Goal: Task Accomplishment & Management: Manage account settings

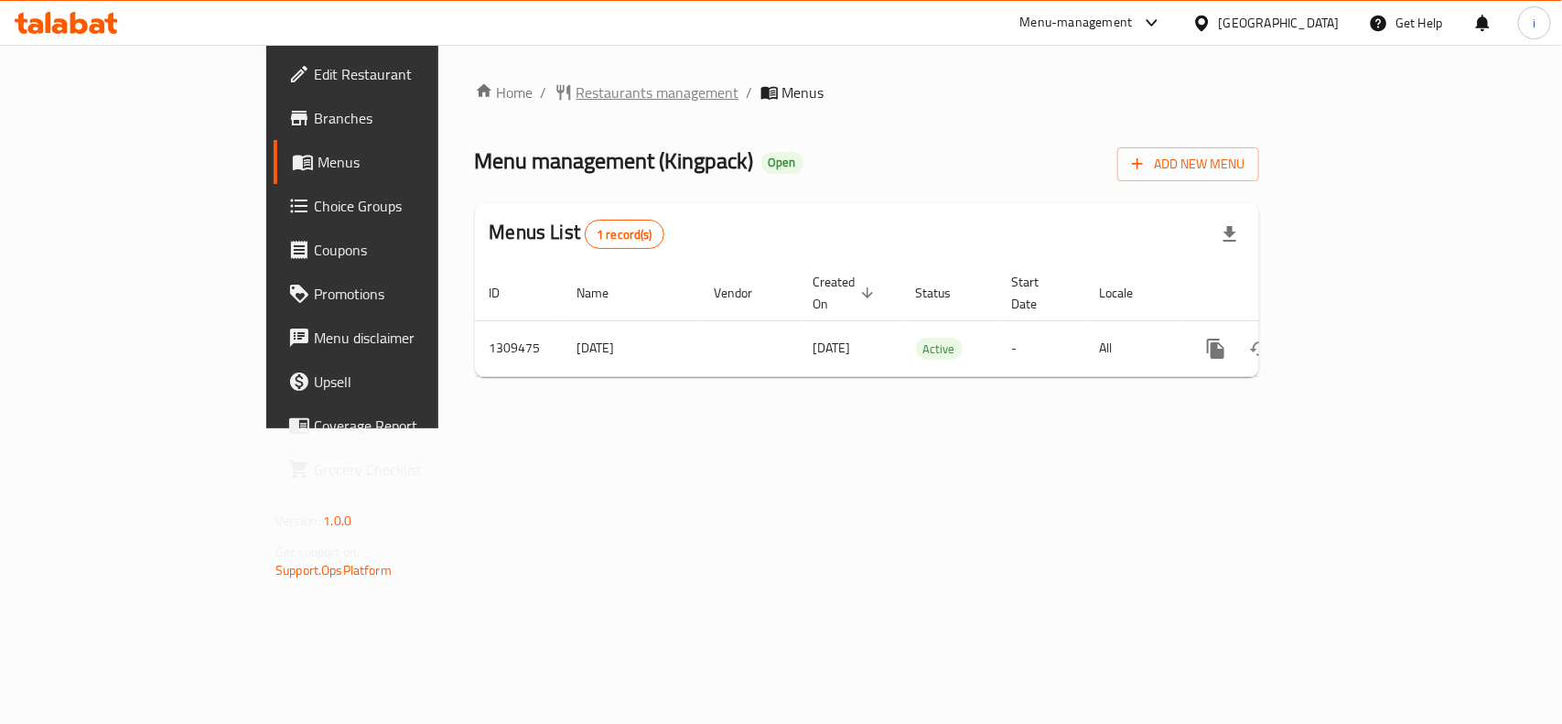
click at [576, 90] on span "Restaurants management" at bounding box center [657, 92] width 163 height 22
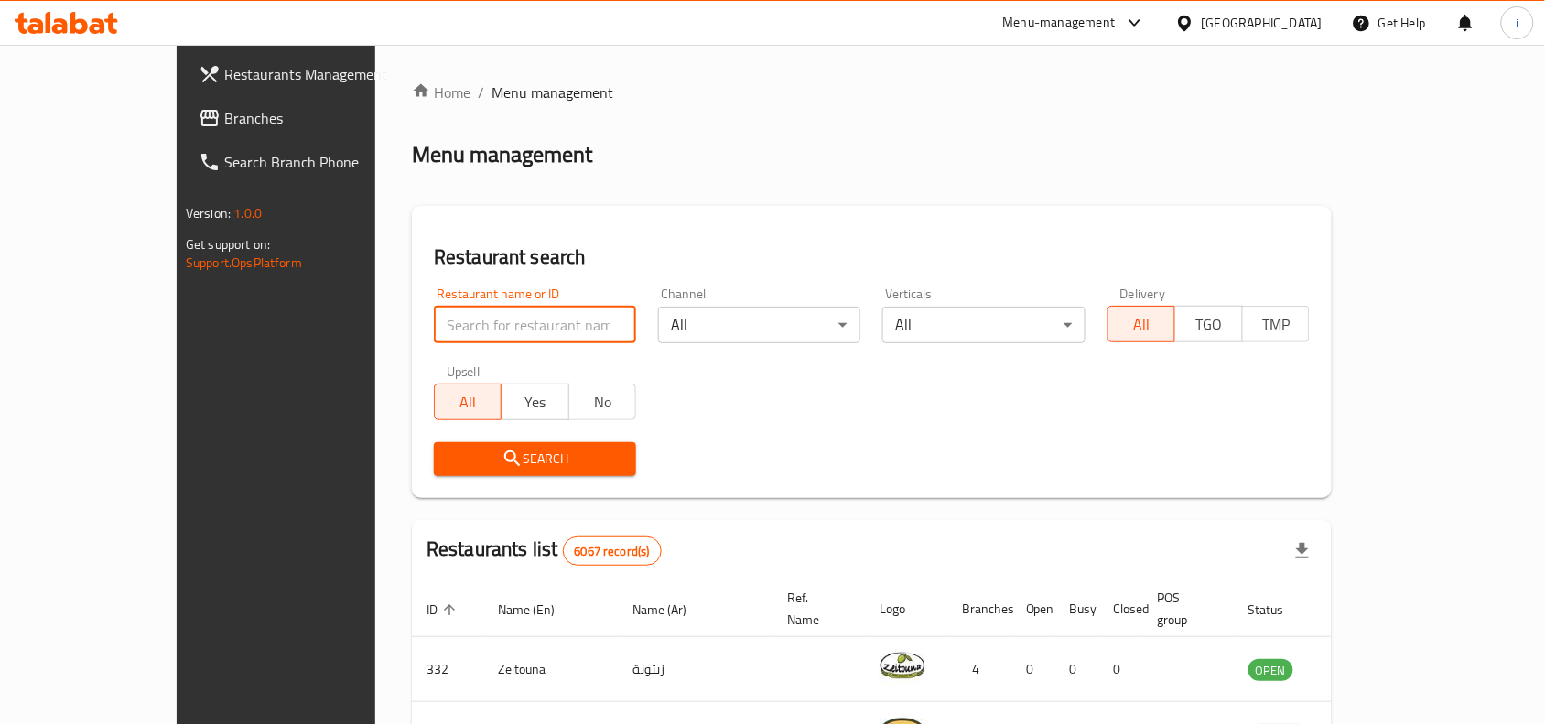
click at [487, 326] on input "search" at bounding box center [535, 325] width 202 height 37
paste input "705191"
type input "705191"
click at [496, 455] on span "Search" at bounding box center [534, 458] width 173 height 23
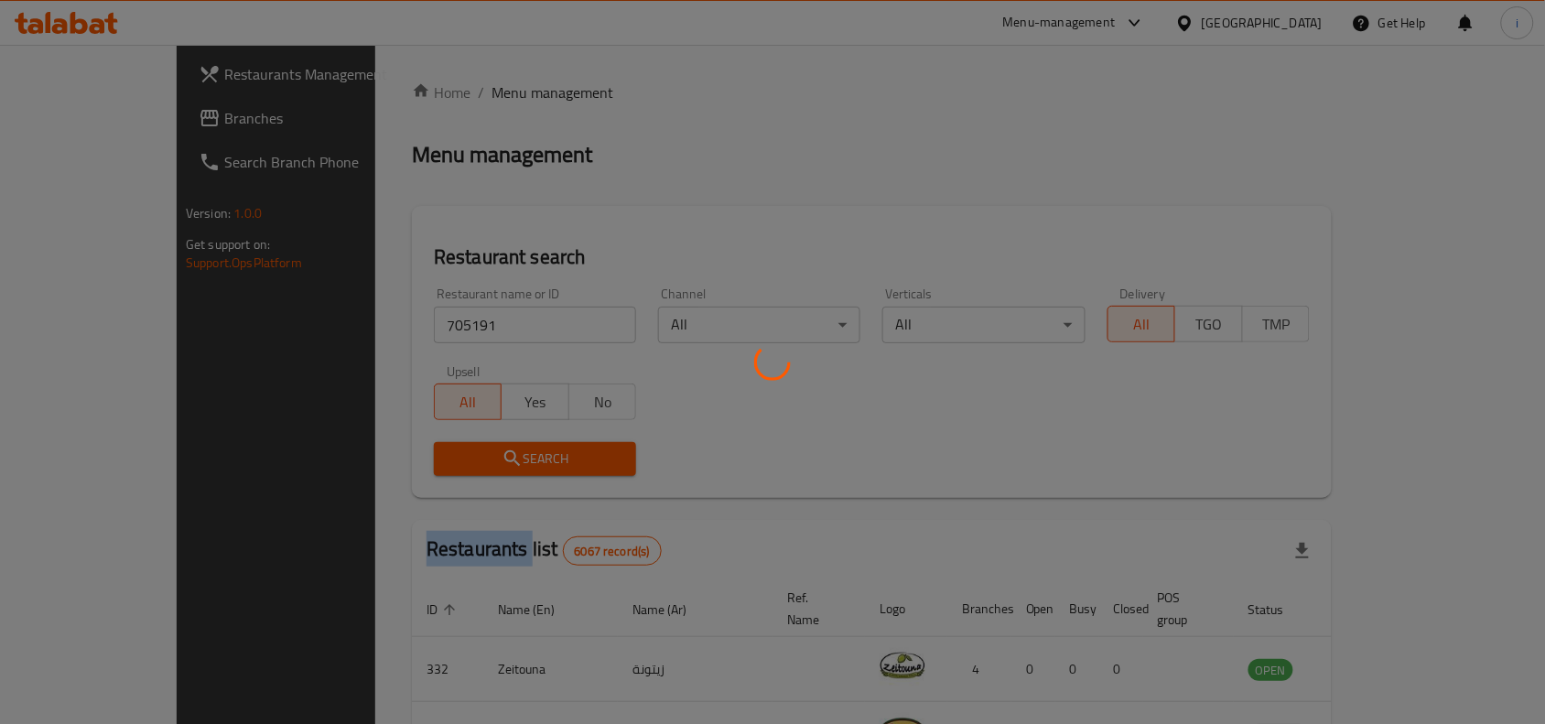
click at [496, 455] on div at bounding box center [772, 362] width 1545 height 724
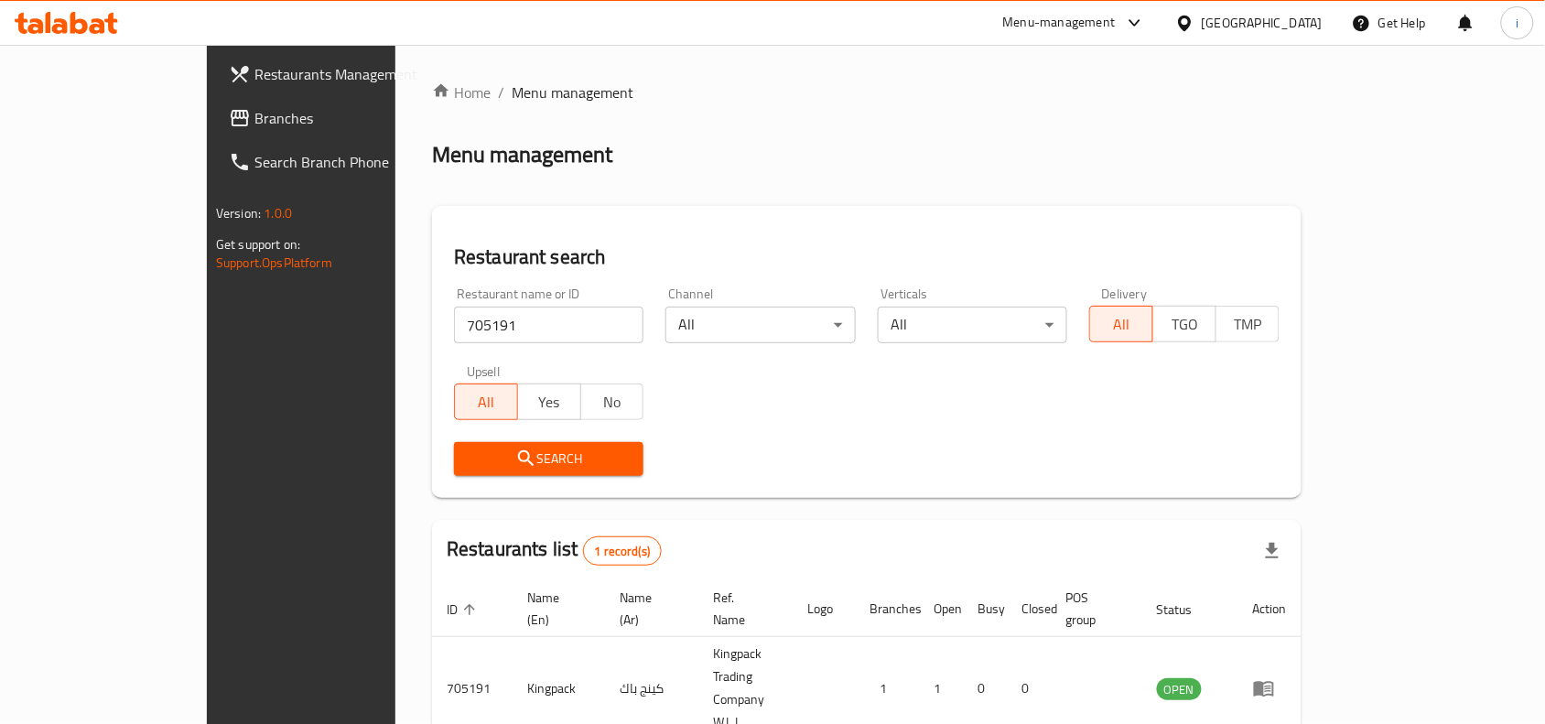
click at [517, 446] on div at bounding box center [772, 362] width 1545 height 724
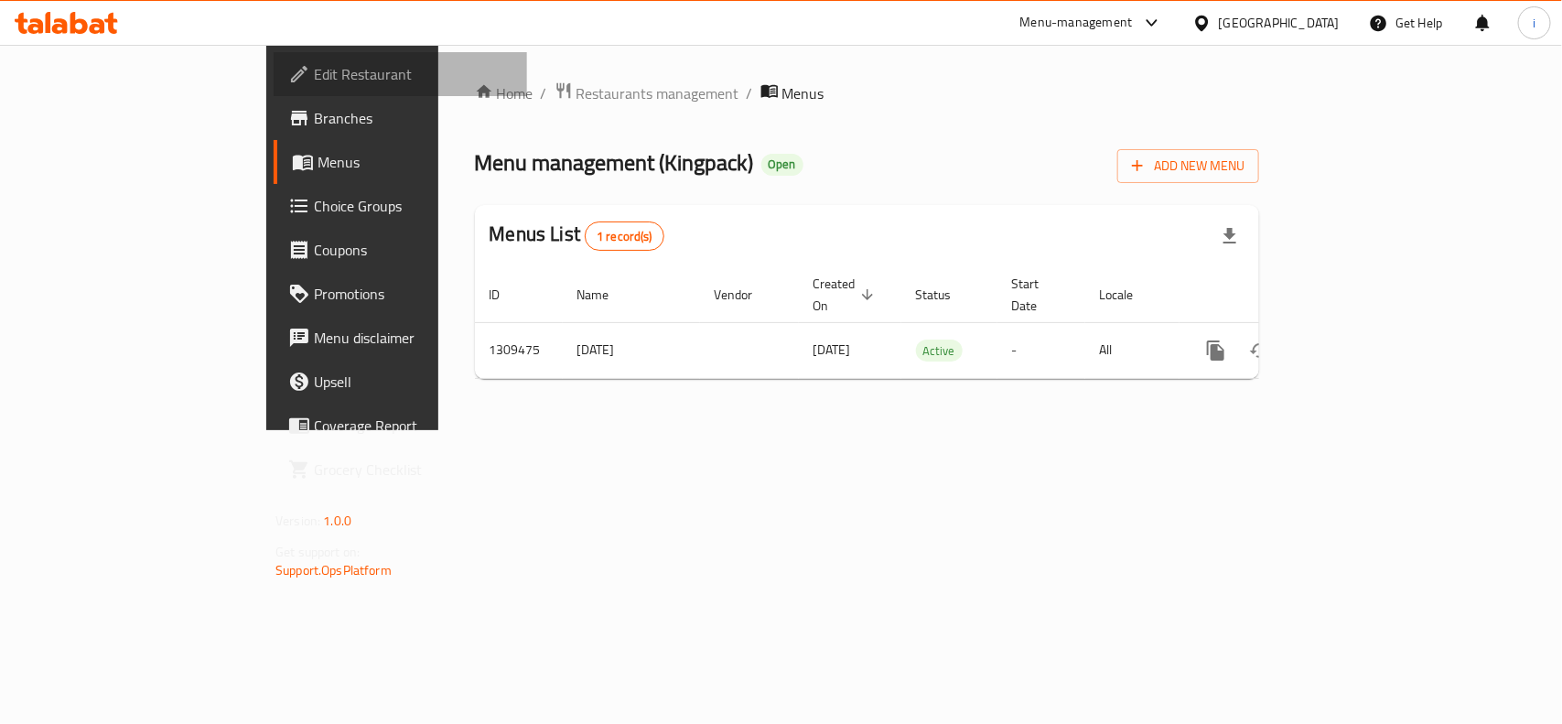
click at [314, 65] on span "Edit Restaurant" at bounding box center [413, 74] width 199 height 22
